Goal: Book appointment/travel/reservation

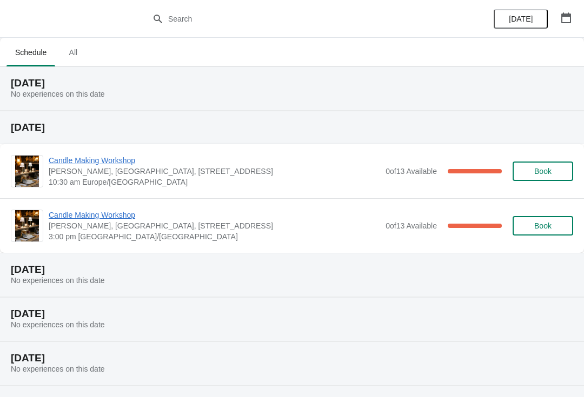
click at [79, 53] on span "All" at bounding box center [72, 52] width 27 height 19
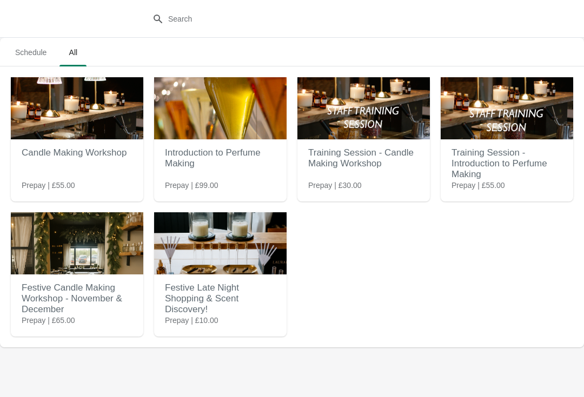
click at [73, 273] on img at bounding box center [77, 243] width 132 height 62
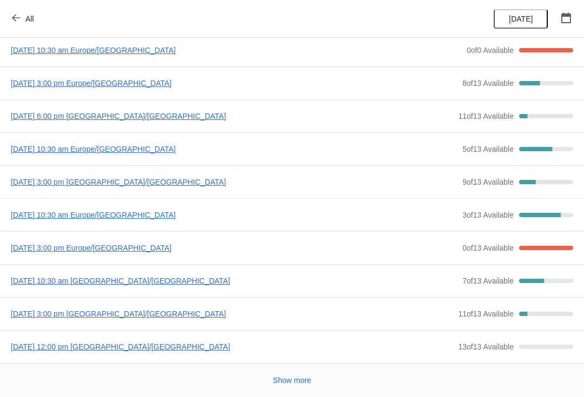
scroll to position [58, 0]
click at [150, 215] on span "[DATE] 10:30 am Europe/[GEOGRAPHIC_DATA]" at bounding box center [234, 215] width 446 height 11
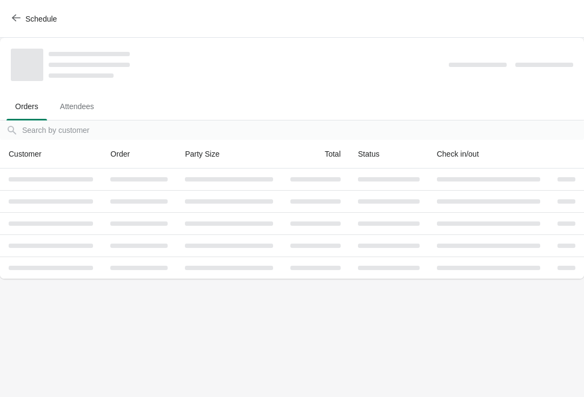
scroll to position [0, 0]
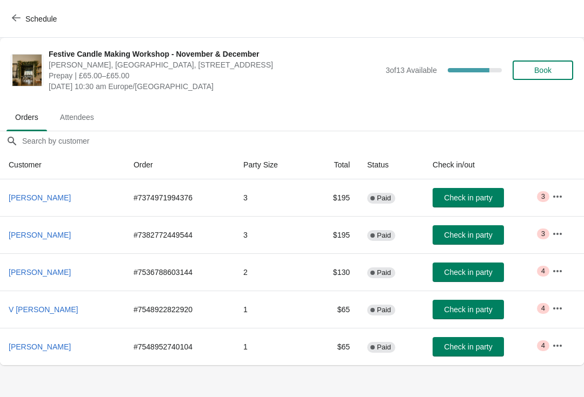
click at [545, 68] on span "Book" at bounding box center [542, 70] width 17 height 9
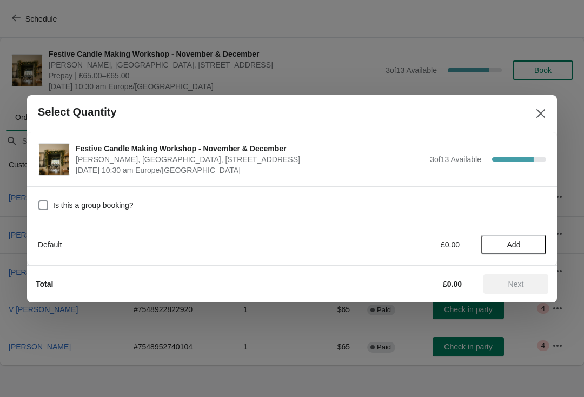
click at [45, 209] on span at bounding box center [43, 206] width 10 height 10
click at [39, 201] on input "Is this a group booking?" at bounding box center [38, 201] width 1 height 1
checkbox input "true"
click at [510, 243] on span "Add" at bounding box center [514, 245] width 14 height 9
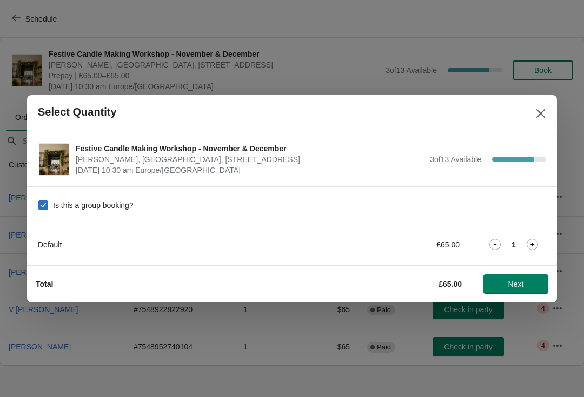
click at [530, 245] on icon at bounding box center [531, 244] width 11 height 11
click at [532, 243] on icon at bounding box center [532, 245] width 4 height 4
click at [509, 282] on span "Next" at bounding box center [516, 284] width 16 height 9
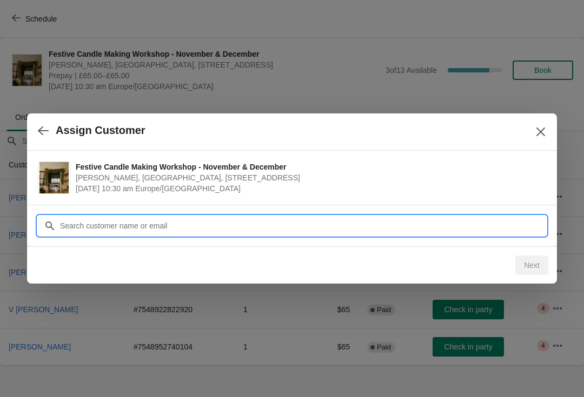
click at [149, 221] on input "Customer" at bounding box center [302, 225] width 486 height 19
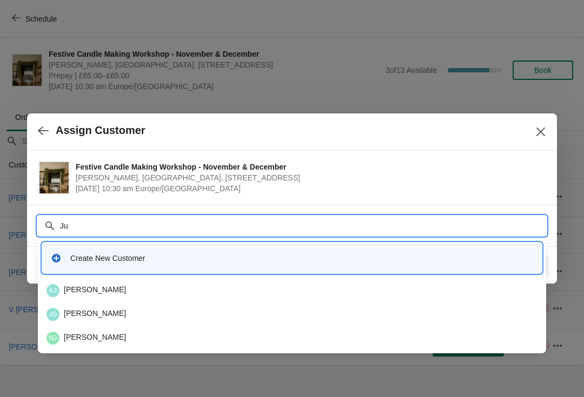
type input "J"
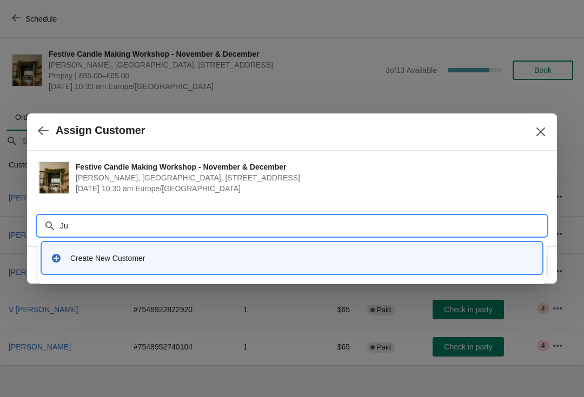
type input "J"
type input "[PERSON_NAME][EMAIL_ADDRESS][DOMAIN_NAME]"
click at [142, 226] on input "[PERSON_NAME][EMAIL_ADDRESS][DOMAIN_NAME]" at bounding box center [302, 225] width 486 height 19
click at [65, 223] on input "[PERSON_NAME][EMAIL_ADDRESS][DOMAIN_NAME]" at bounding box center [302, 225] width 486 height 19
click at [61, 223] on input "[PERSON_NAME][EMAIL_ADDRESS][DOMAIN_NAME]" at bounding box center [302, 225] width 486 height 19
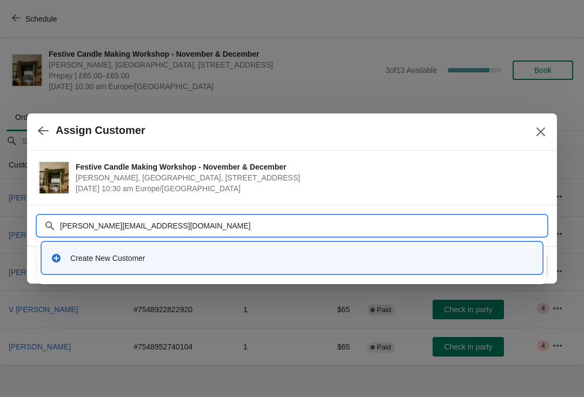
click at [458, 261] on div "Create New Customer" at bounding box center [301, 258] width 463 height 11
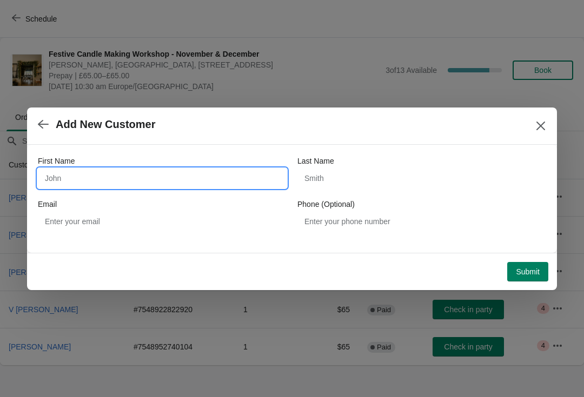
click at [162, 179] on input "First Name" at bounding box center [162, 178] width 249 height 19
type input "[PERSON_NAME]"
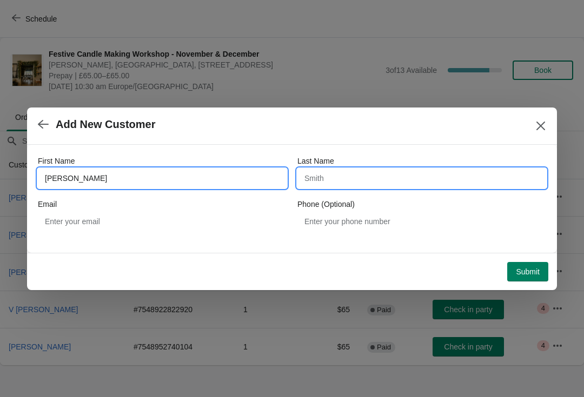
click at [365, 182] on input "Last Name" at bounding box center [421, 178] width 249 height 19
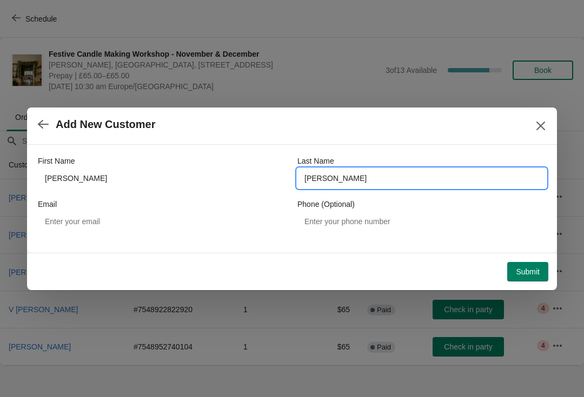
type input "[PERSON_NAME]"
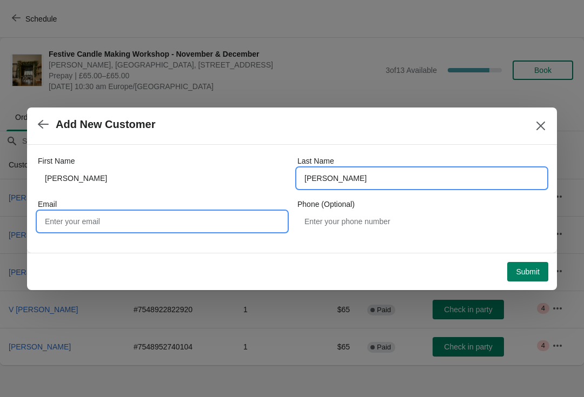
click at [77, 225] on input "Email" at bounding box center [162, 221] width 249 height 19
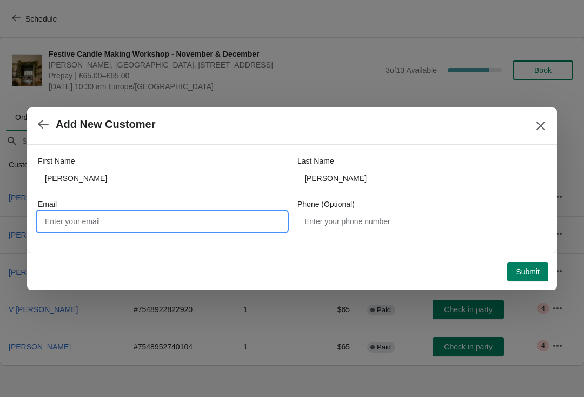
click at [111, 221] on input "Email" at bounding box center [162, 221] width 249 height 19
paste input "[PERSON_NAME][EMAIL_ADDRESS][DOMAIN_NAME]"
type input "[PERSON_NAME][EMAIL_ADDRESS][DOMAIN_NAME]"
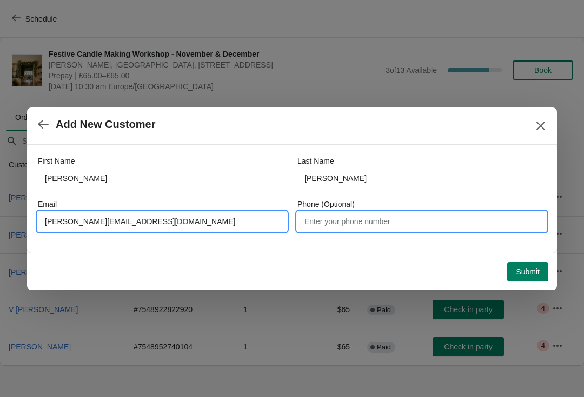
click at [359, 216] on input "Phone (Optional)" at bounding box center [421, 221] width 249 height 19
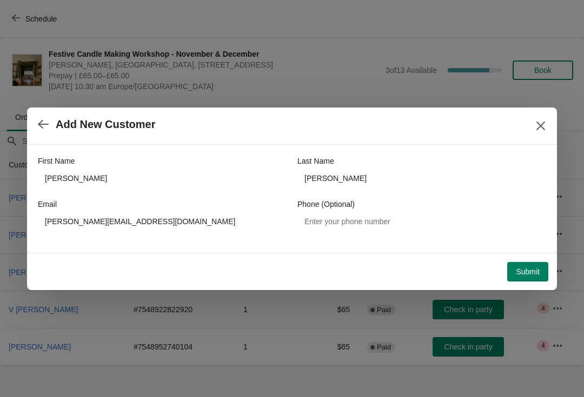
click at [535, 273] on span "Submit" at bounding box center [528, 272] width 24 height 9
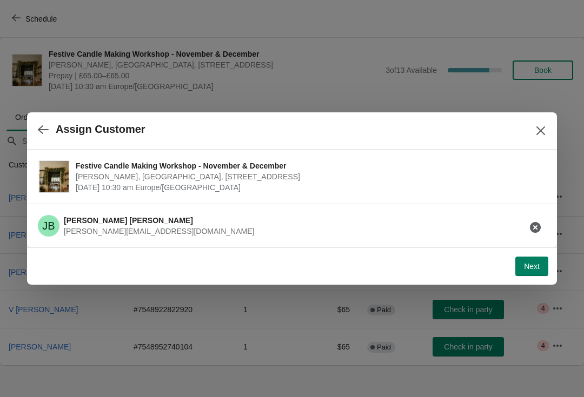
click at [535, 262] on span "Next" at bounding box center [532, 266] width 16 height 9
select select "N/A"
select select "Yes"
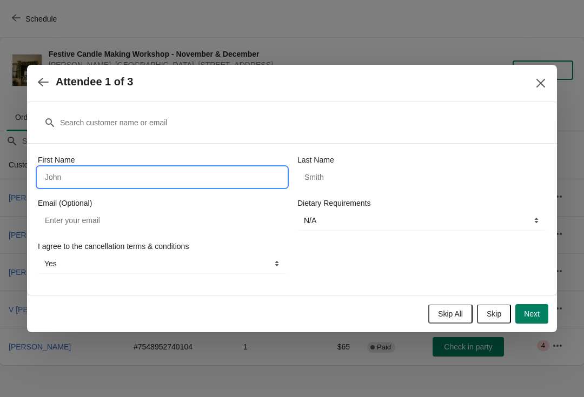
click at [102, 179] on input "First Name" at bounding box center [162, 177] width 249 height 19
type input "[PERSON_NAME]"
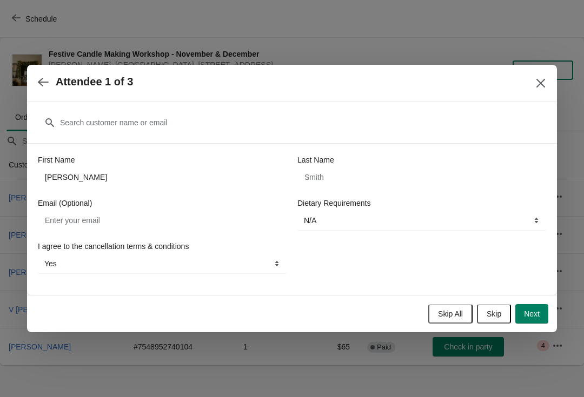
click at [529, 311] on span "Next" at bounding box center [532, 314] width 16 height 9
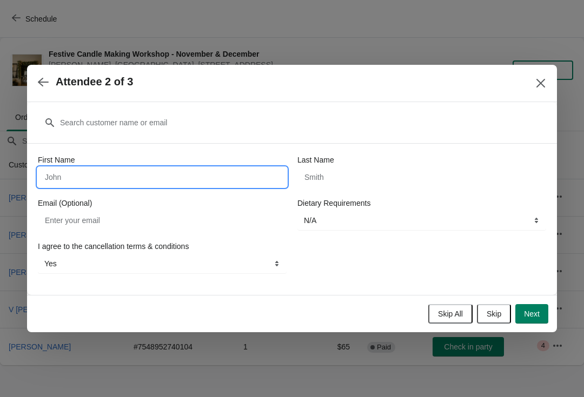
click at [168, 175] on input "First Name" at bounding box center [162, 177] width 249 height 19
type input "[PERSON_NAME]"
click at [526, 320] on button "Next" at bounding box center [531, 313] width 33 height 19
click at [76, 171] on input "First Name" at bounding box center [162, 177] width 249 height 19
type input "[PERSON_NAME]"
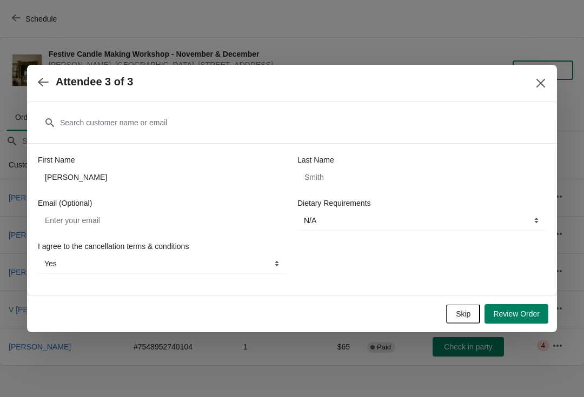
click at [514, 314] on span "Review Order" at bounding box center [516, 314] width 46 height 9
